Goal: Information Seeking & Learning: Learn about a topic

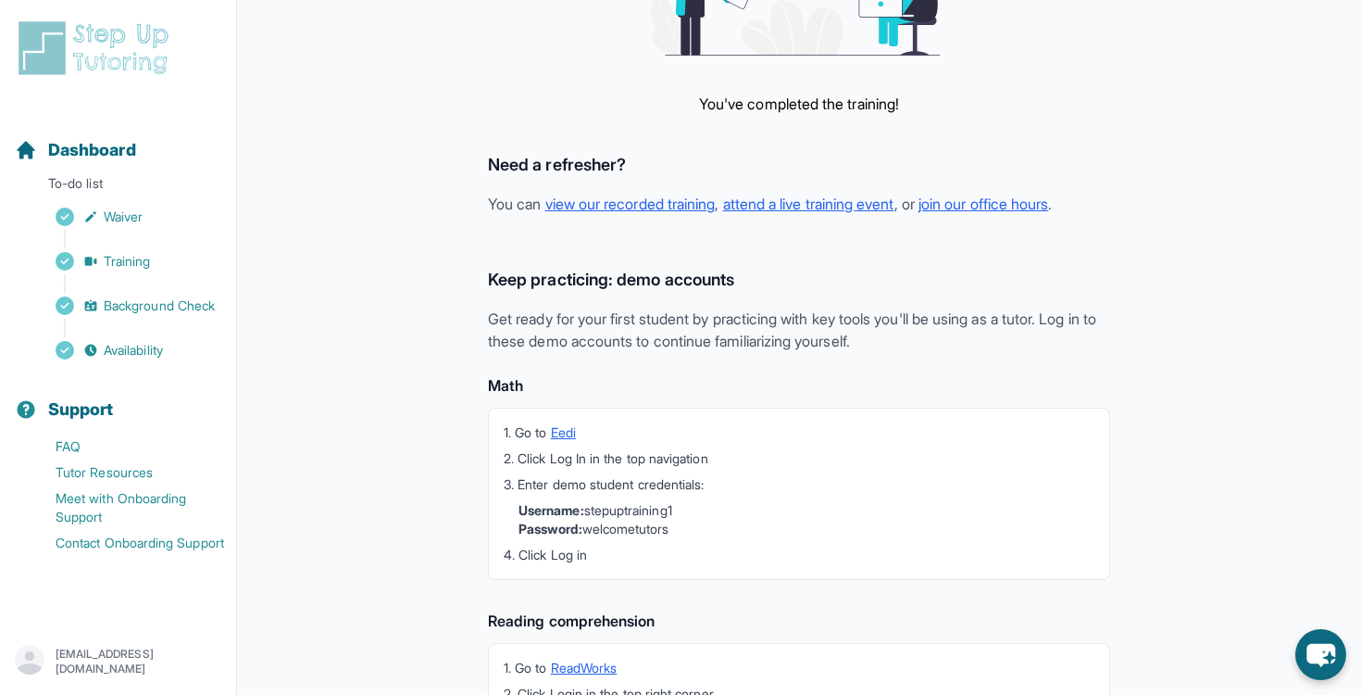
scroll to position [272, 0]
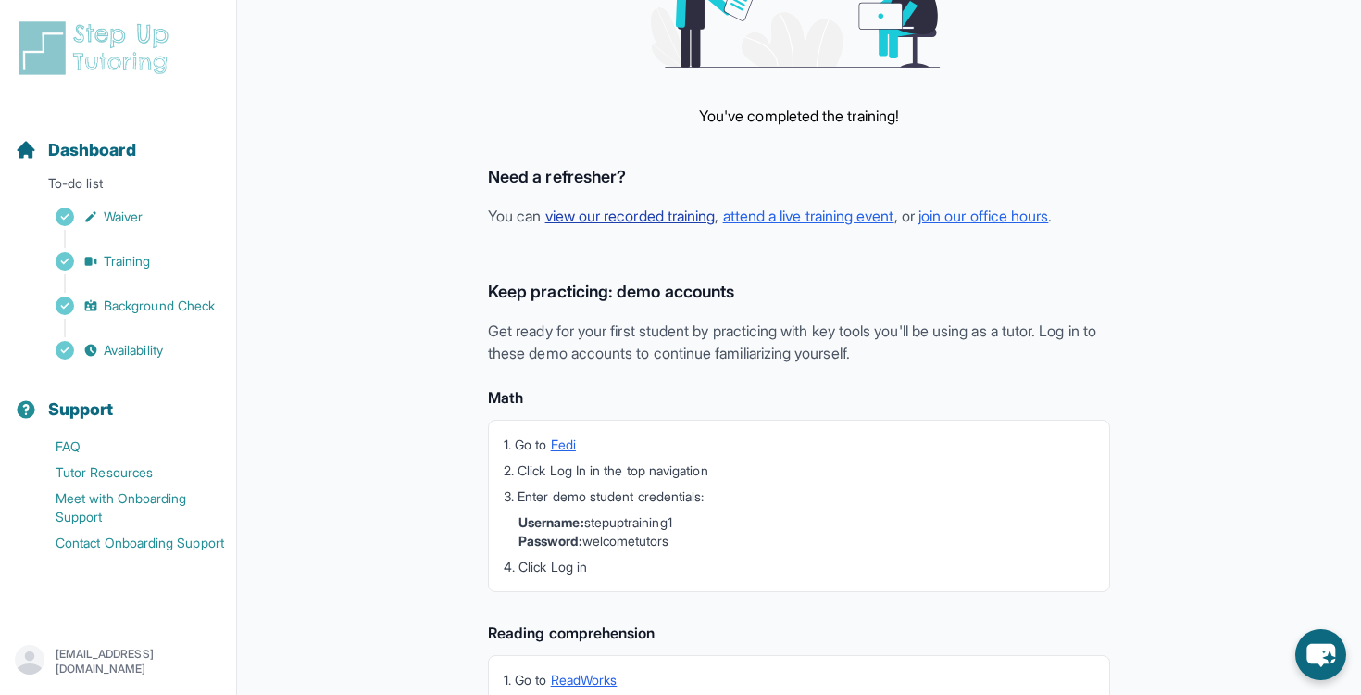
click at [661, 214] on link "view our recorded training" at bounding box center [631, 216] width 170 height 19
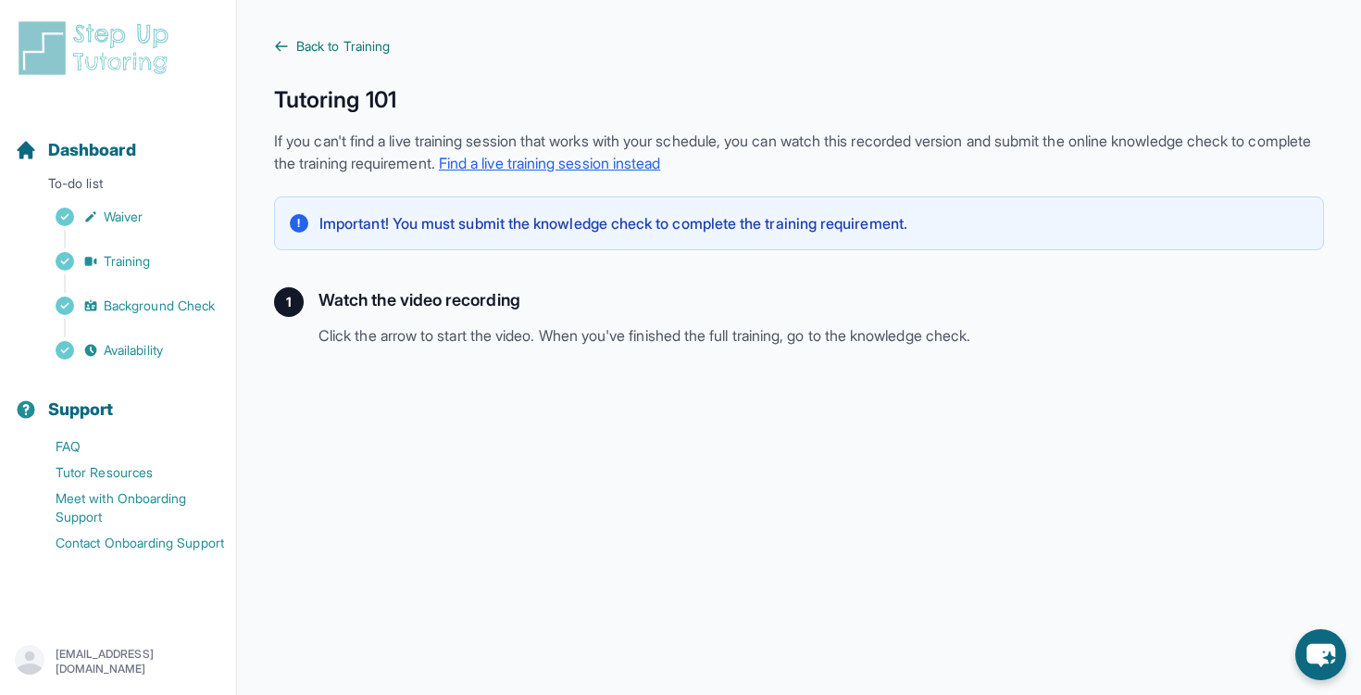
click at [880, 47] on link "Back to Training" at bounding box center [799, 46] width 1050 height 19
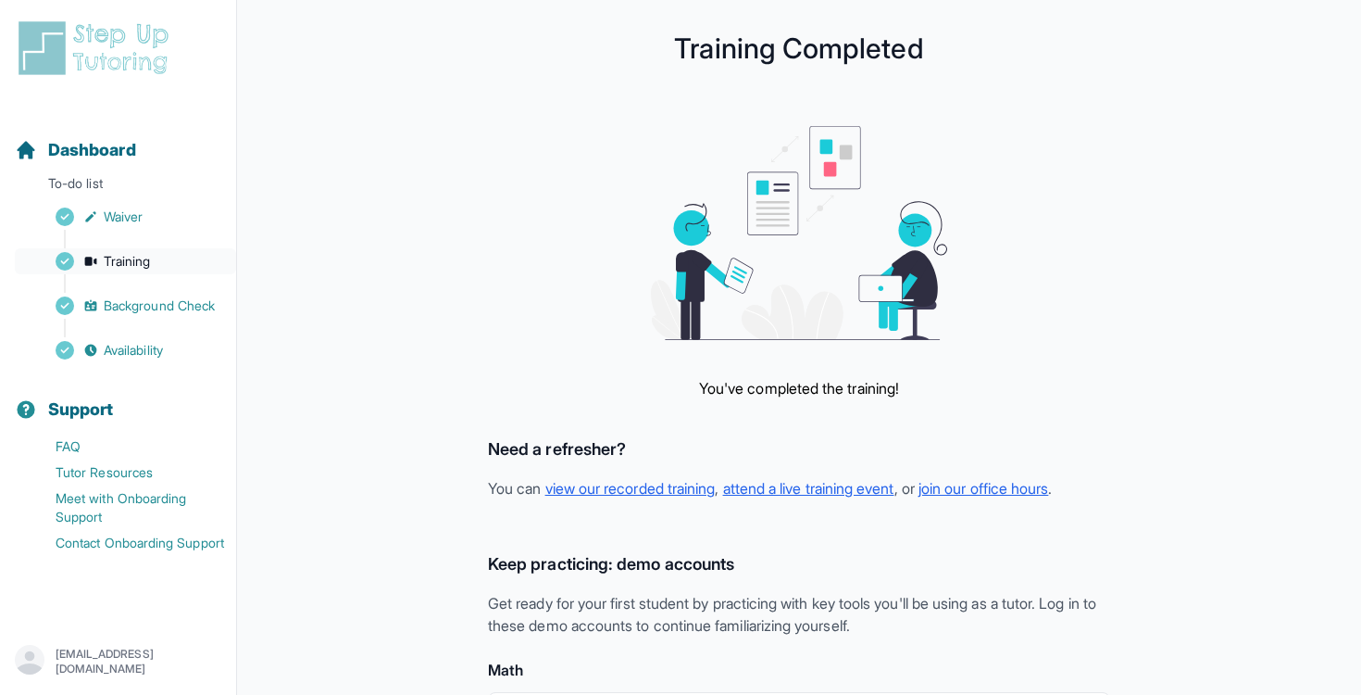
click at [148, 270] on span "Training" at bounding box center [127, 261] width 47 height 19
click at [645, 486] on link "view our recorded training" at bounding box center [631, 488] width 170 height 19
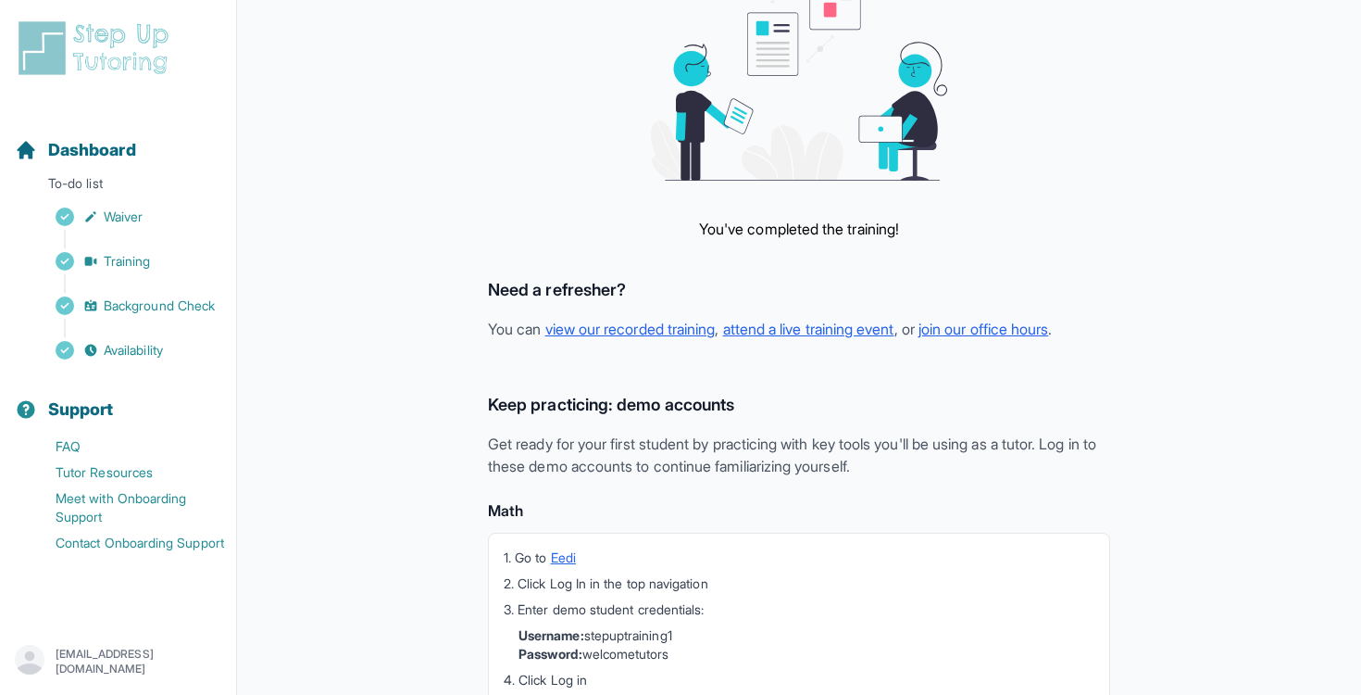
scroll to position [202, 0]
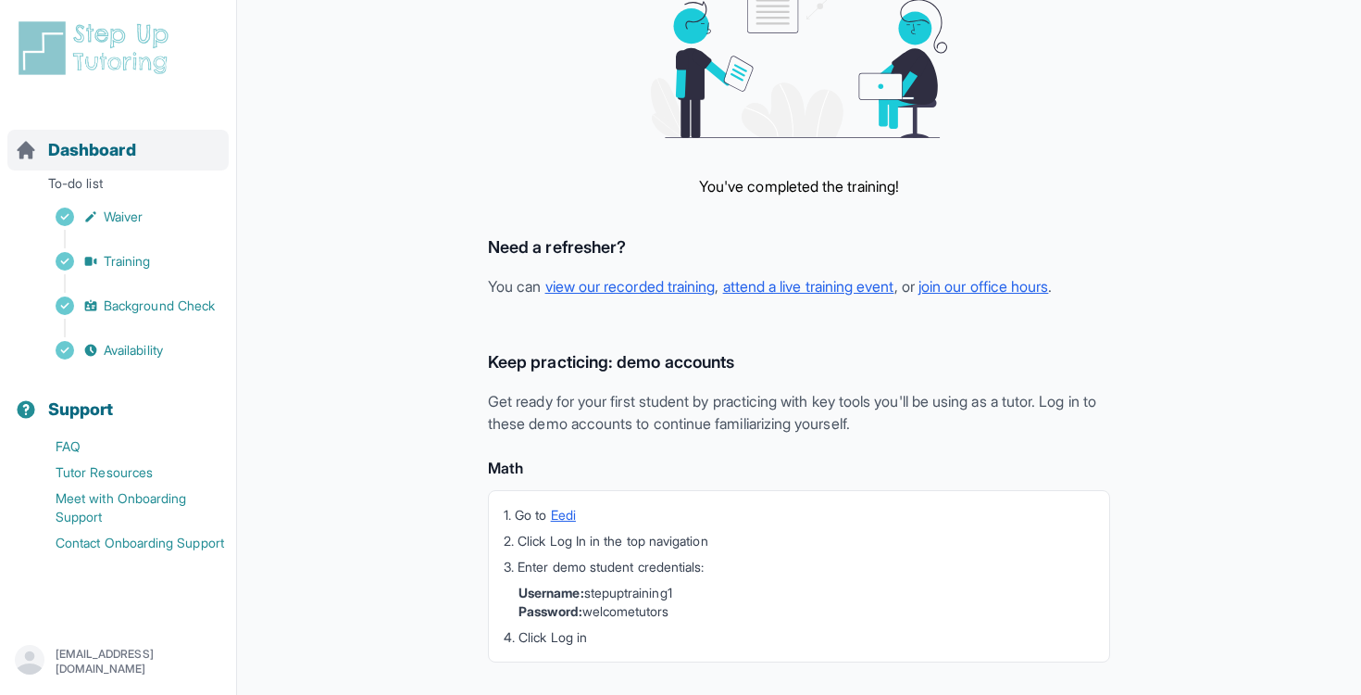
click at [107, 144] on span "Dashboard" at bounding box center [92, 150] width 88 height 26
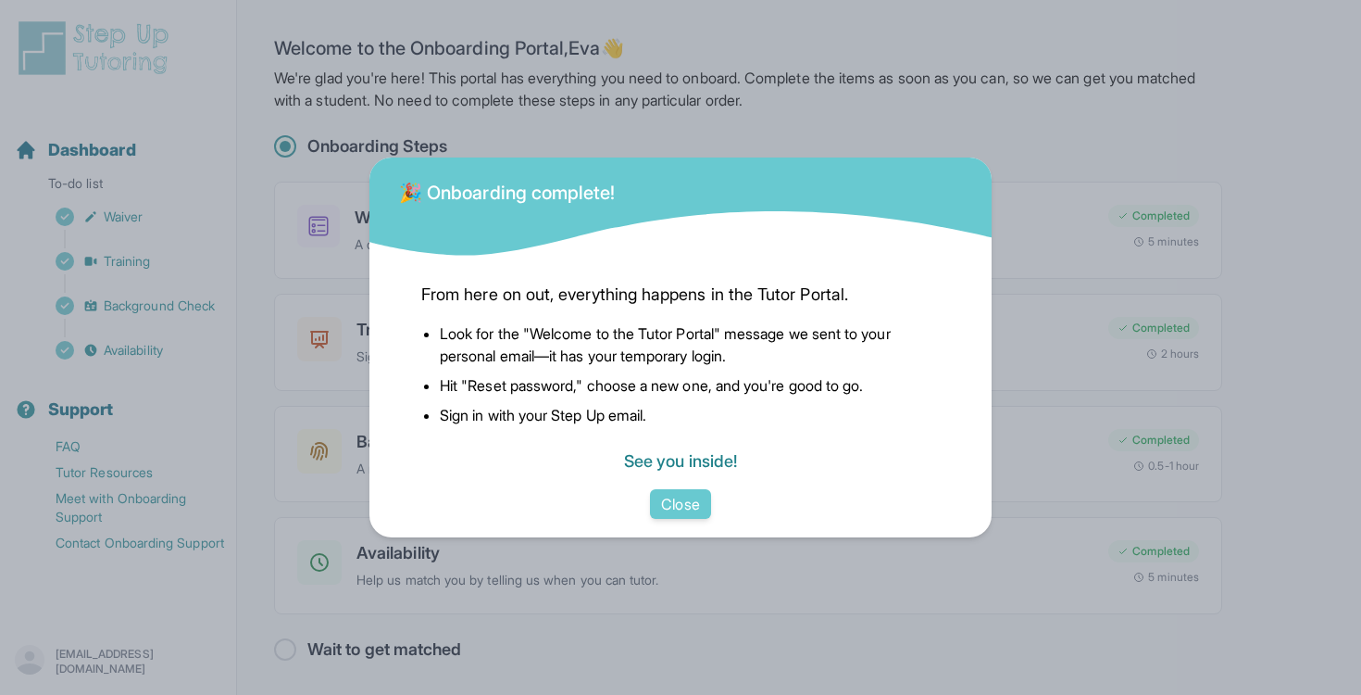
click at [710, 464] on link "See you inside!" at bounding box center [680, 460] width 113 height 19
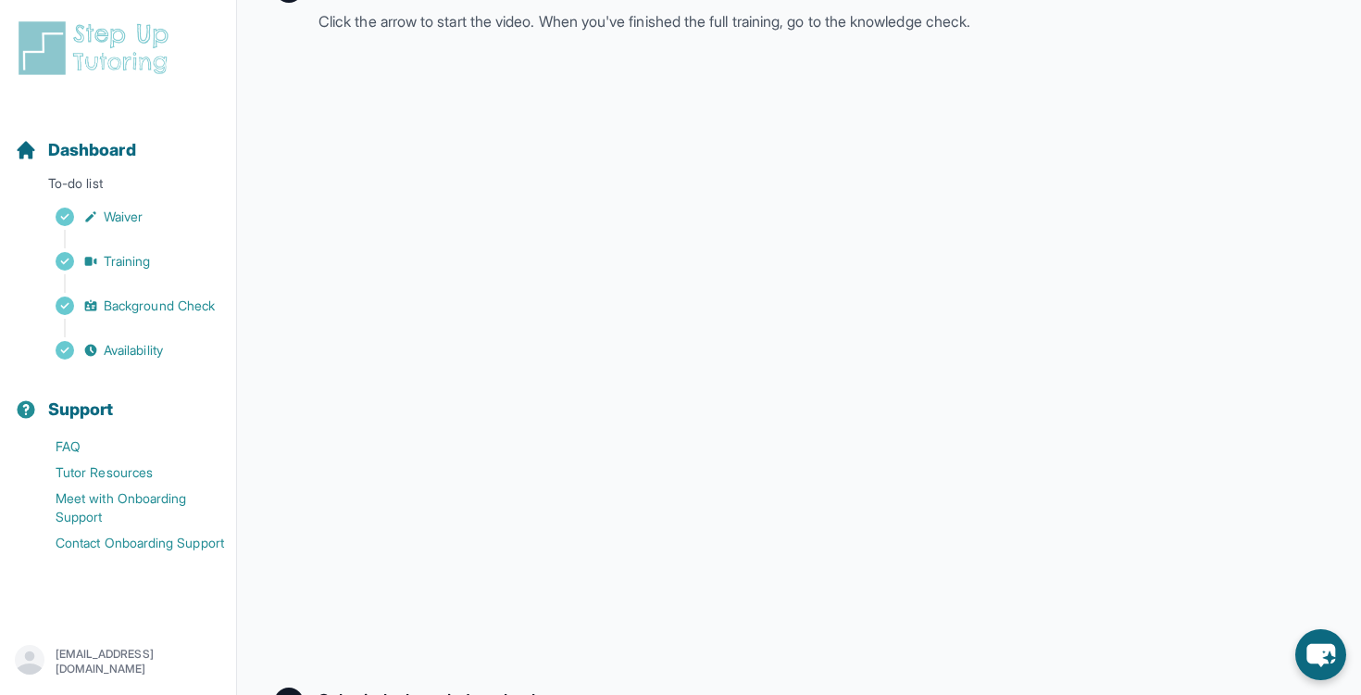
scroll to position [319, 0]
